Goal: Understand process/instructions

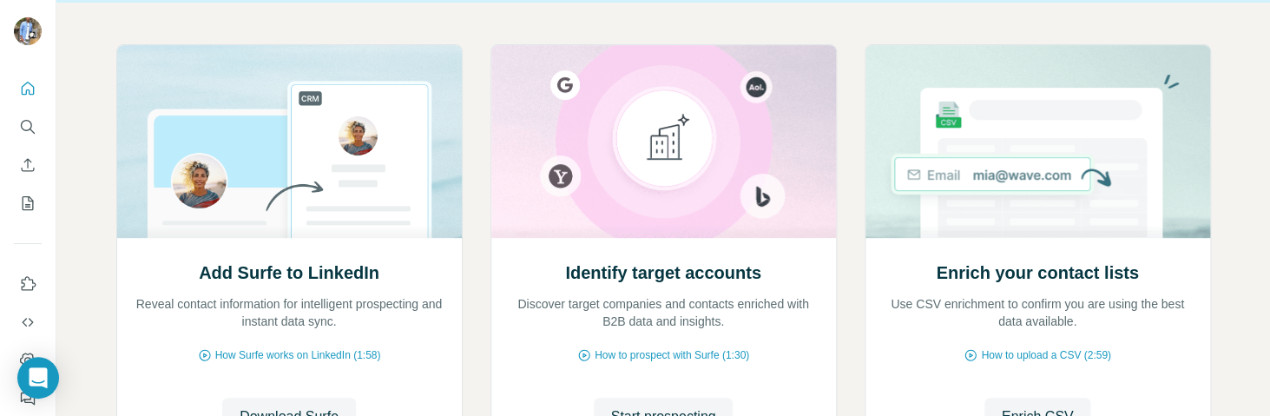
scroll to position [191, 0]
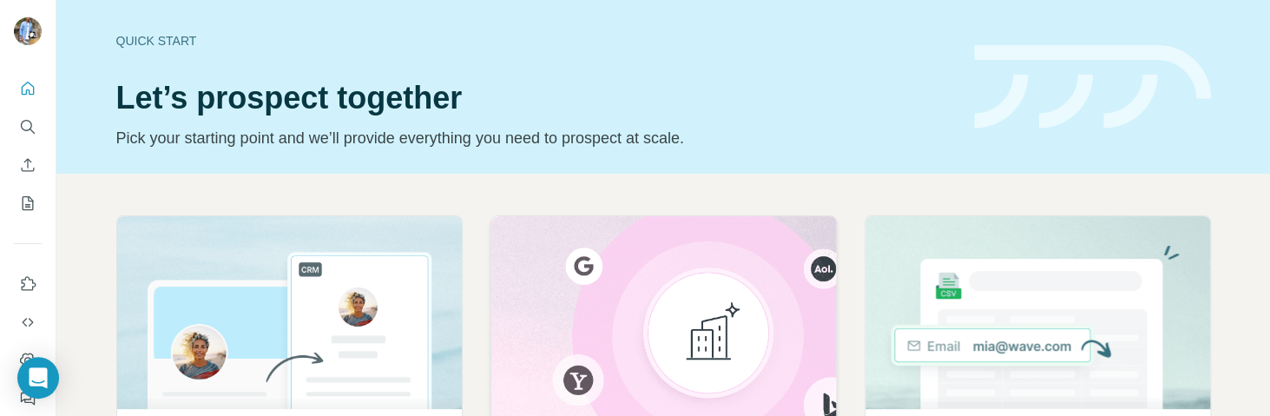
click at [550, 275] on div at bounding box center [707, 311] width 434 height 191
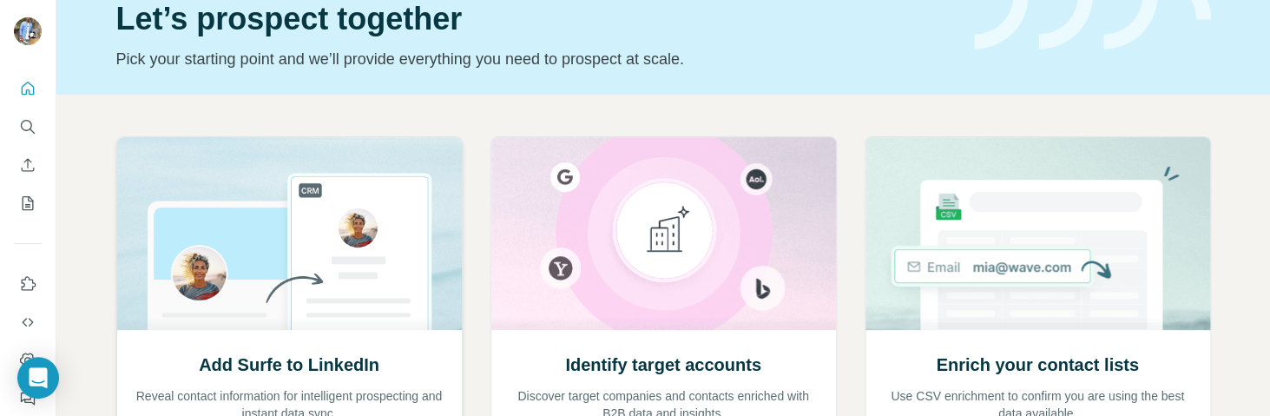
scroll to position [214, 0]
